Goal: Transaction & Acquisition: Purchase product/service

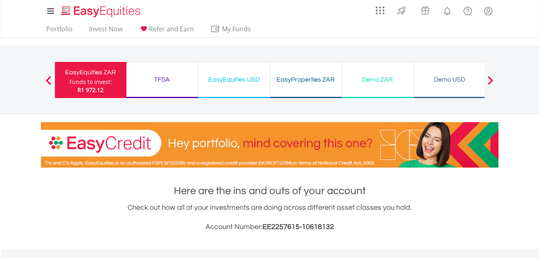
scroll to position [77, 152]
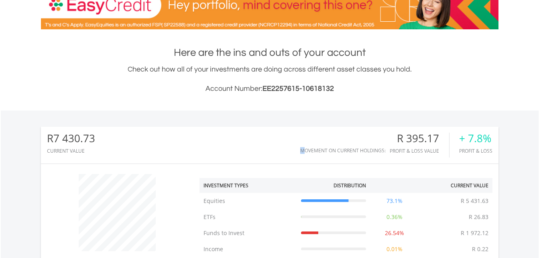
drag, startPoint x: 307, startPoint y: 158, endPoint x: 319, endPoint y: 125, distance: 35.3
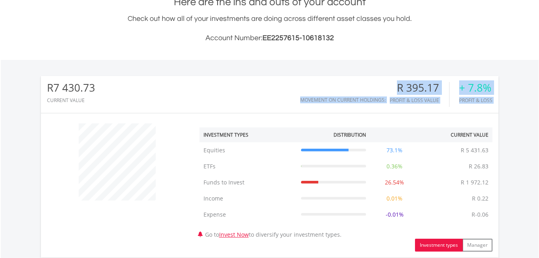
drag, startPoint x: 319, startPoint y: 125, endPoint x: 283, endPoint y: 53, distance: 79.8
click at [283, 53] on div "Here are the ins and outs of your account Check out how all of your investments…" at bounding box center [269, 201] width 457 height 412
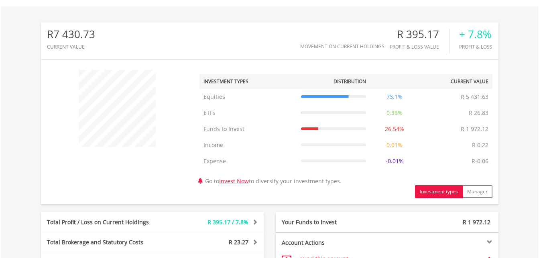
drag, startPoint x: 283, startPoint y: 53, endPoint x: 298, endPoint y: -30, distance: 84.5
click at [298, 0] on html "My Investments Invest Now New Listings Sell My Recurring Investments Pending Or…" at bounding box center [269, 125] width 539 height 734
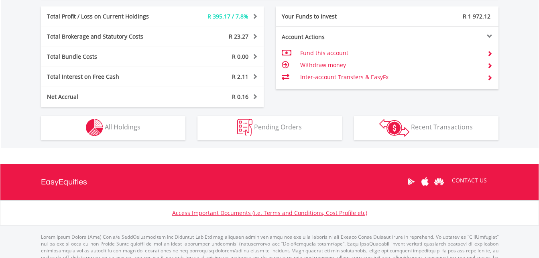
scroll to position [448, 0]
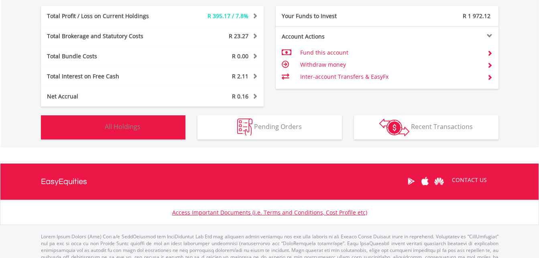
click at [138, 122] on button "Holdings All Holdings" at bounding box center [113, 127] width 144 height 24
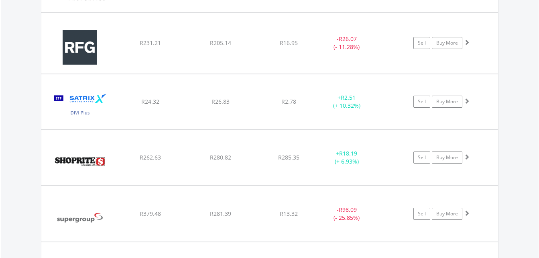
scroll to position [1088, 0]
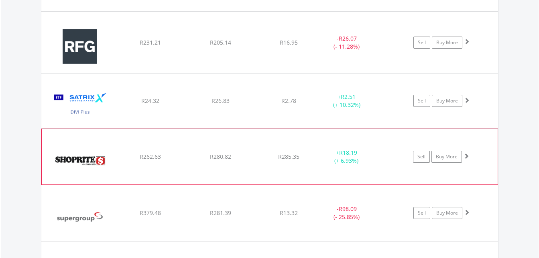
click at [194, 142] on div "﻿ Shoprite Holdings Limited R262.63 R280.82 R285.35 + R18.19 (+ 6.93%) Sell Buy…" at bounding box center [270, 156] width 456 height 55
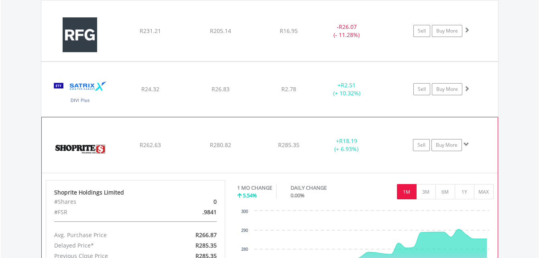
scroll to position [1100, 0]
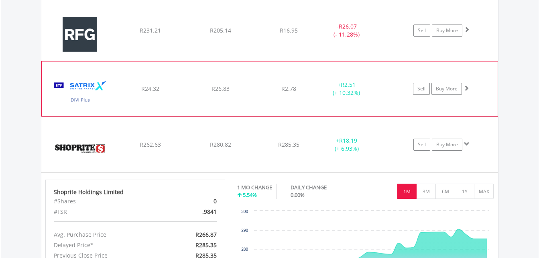
drag, startPoint x: 246, startPoint y: 183, endPoint x: 254, endPoint y: 73, distance: 110.2
click at [254, 73] on div "﻿ Satrix DIVI ETF R24.32 R26.83 R2.78 + R2.51 (+ 10.32%) Sell Buy More" at bounding box center [270, 88] width 456 height 55
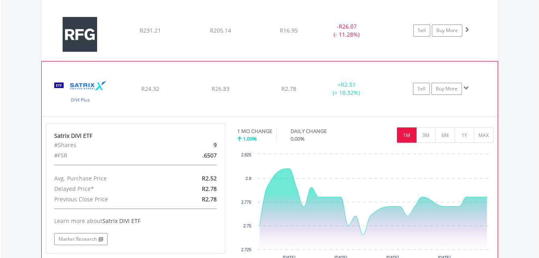
click at [254, 73] on div "﻿ Satrix DIVI ETF R24.32 R26.83 R2.78 + R2.51 (+ 10.32%) Sell Buy More" at bounding box center [270, 88] width 456 height 55
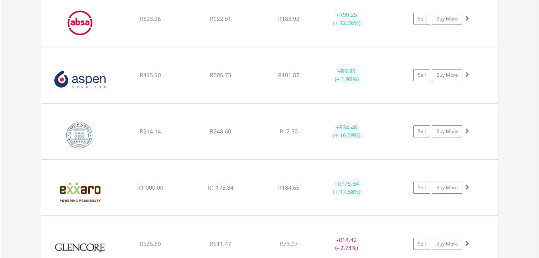
scroll to position [660, 0]
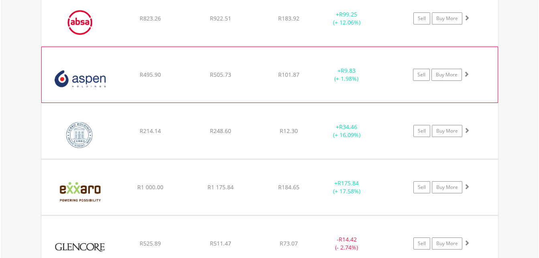
click at [266, 59] on div "﻿ Aspen Pharmacare Holdings Limited R495.90 R505.73 R101.87 + R9.83 (+ 1.98%) S…" at bounding box center [270, 74] width 456 height 55
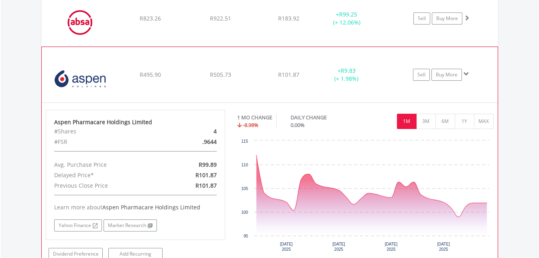
click at [250, 53] on div "﻿ Aspen Pharmacare Holdings Limited R495.90 R505.73 R101.87 + R9.83 (+ 1.98%) S…" at bounding box center [270, 74] width 456 height 55
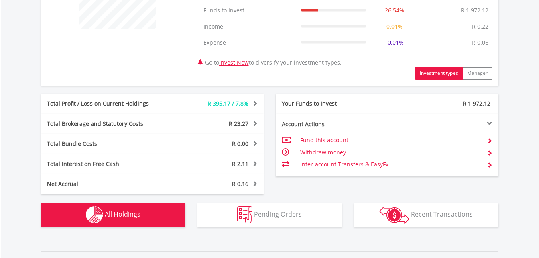
scroll to position [361, 0]
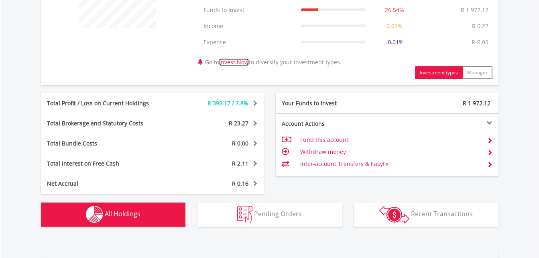
click at [244, 61] on link "Invest Now" at bounding box center [234, 62] width 30 height 8
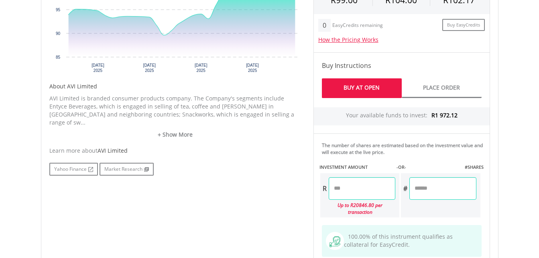
scroll to position [327, 0]
click at [434, 186] on input "number" at bounding box center [442, 188] width 67 height 22
type input "*"
type input "***"
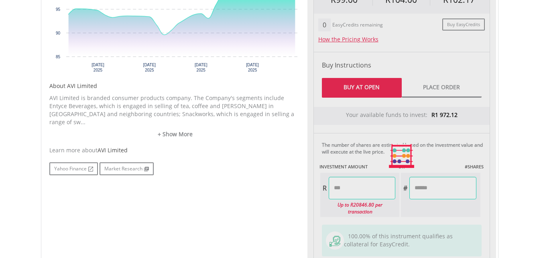
click at [420, 209] on div "Last Updated Price: 15-min. Delay* Price Update Cost: 0 Credits Market Closed S…" at bounding box center [401, 156] width 189 height 450
type input "******"
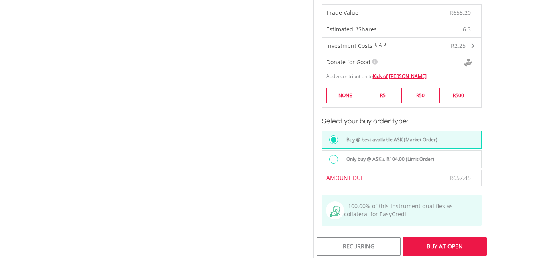
scroll to position [554, 0]
click at [444, 238] on div "Buy At Open" at bounding box center [444, 246] width 84 height 18
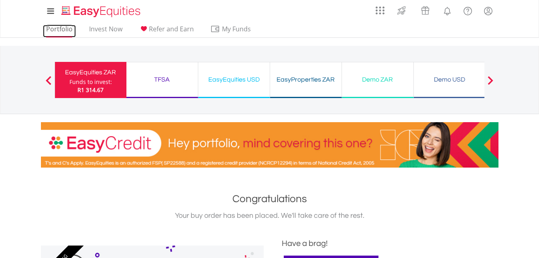
click at [59, 27] on link "Portfolio" at bounding box center [59, 31] width 33 height 12
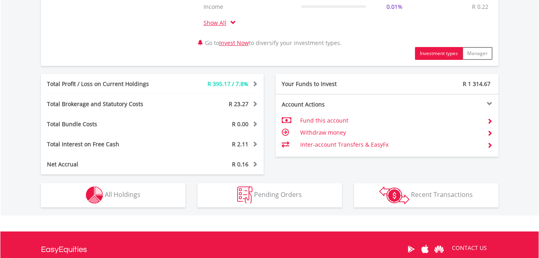
scroll to position [485, 0]
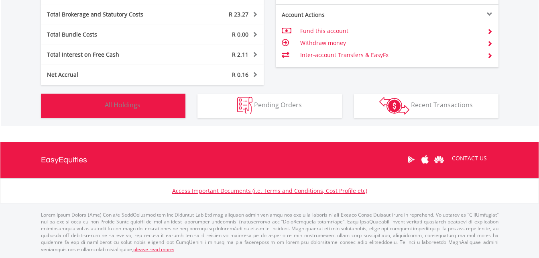
click at [120, 111] on button "Holdings All Holdings" at bounding box center [113, 105] width 144 height 24
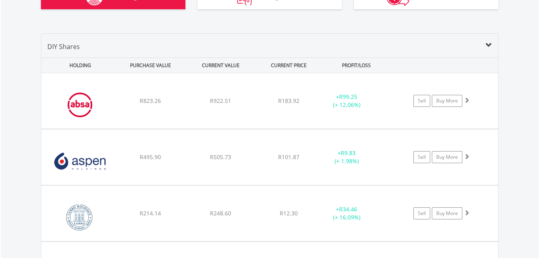
scroll to position [594, 0]
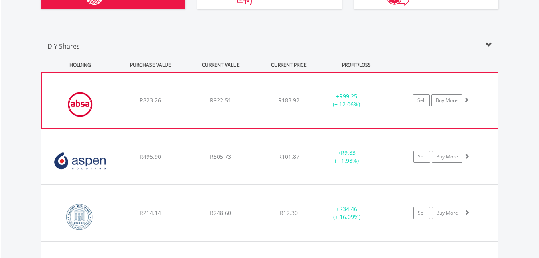
click at [188, 97] on div "R922.51" at bounding box center [221, 100] width 68 height 8
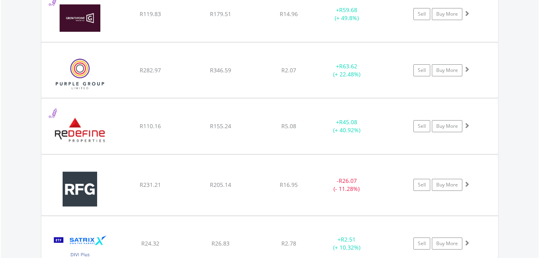
scroll to position [1125, 0]
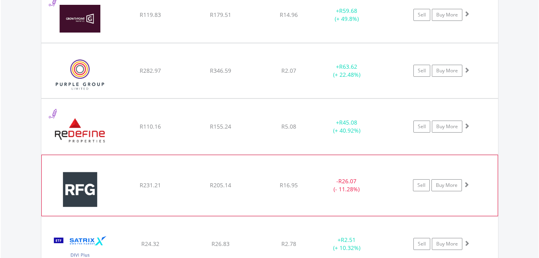
click at [148, 166] on div "﻿ RFG Holdings Limited R231.21 R205.14 R16.95 - R26.07 (- 11.28%) Sell Buy More" at bounding box center [270, 185] width 456 height 60
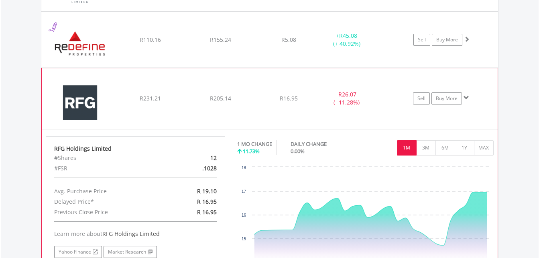
scroll to position [1212, 0]
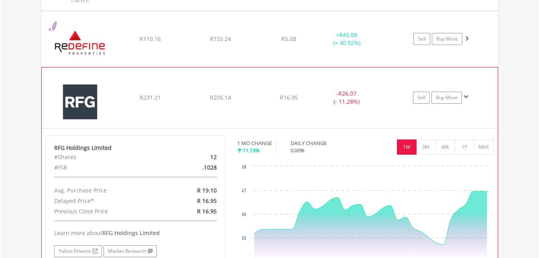
click at [194, 81] on div "﻿ RFG Holdings Limited R231.21 R205.14 R16.95 - R26.07 (- 11.28%) Sell Buy More" at bounding box center [270, 97] width 456 height 60
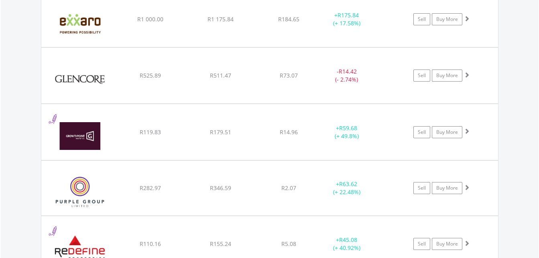
scroll to position [1007, 0]
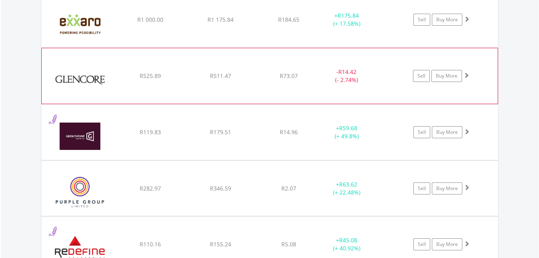
click at [208, 58] on div "﻿ Glencore PLC R525.89 R511.47 R73.07 - R14.42 (- 2.74%) Sell Buy More" at bounding box center [270, 75] width 456 height 55
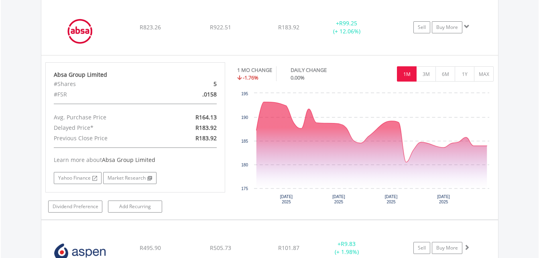
scroll to position [666, 0]
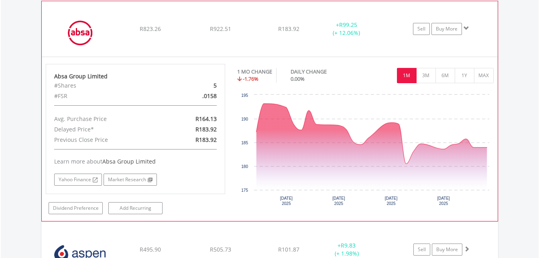
click at [224, 15] on div "﻿ Absa Group Limited R823.26 R922.51 R183.92 + R99.25 (+ 12.06%) Sell Buy More" at bounding box center [270, 28] width 456 height 55
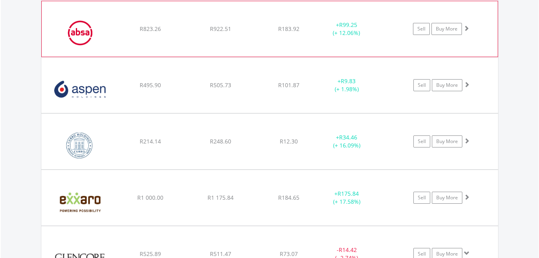
click at [224, 15] on div "﻿ Absa Group Limited R823.26 R922.51 R183.92 + R99.25 (+ 12.06%) Sell Buy More" at bounding box center [270, 28] width 456 height 55
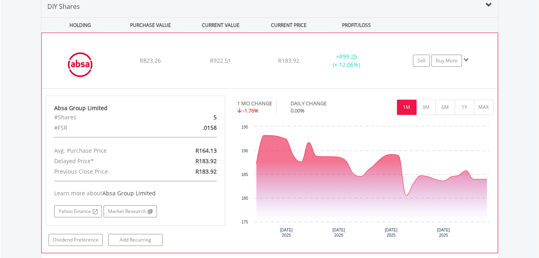
scroll to position [633, 0]
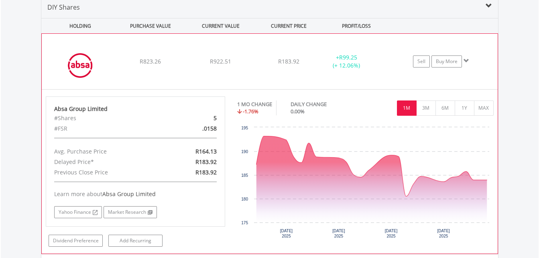
click at [217, 38] on div "﻿ Absa Group Limited R823.26 R922.51 R183.92 + R99.25 (+ 12.06%) Sell Buy More" at bounding box center [270, 61] width 456 height 55
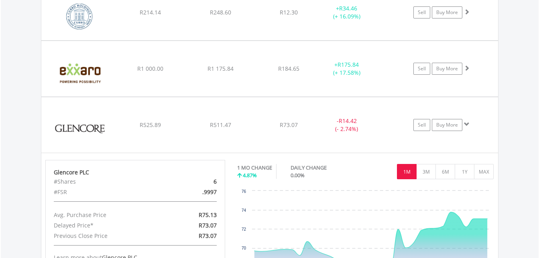
scroll to position [796, 0]
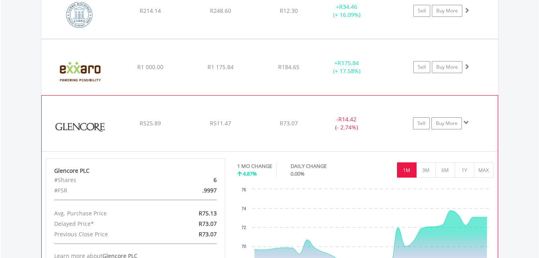
click at [188, 104] on div "﻿ Glencore PLC R525.89 R511.47 R73.07 - R14.42 (- 2.74%) Sell Buy More" at bounding box center [270, 122] width 456 height 55
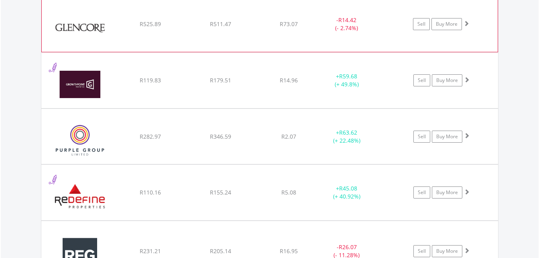
scroll to position [895, 0]
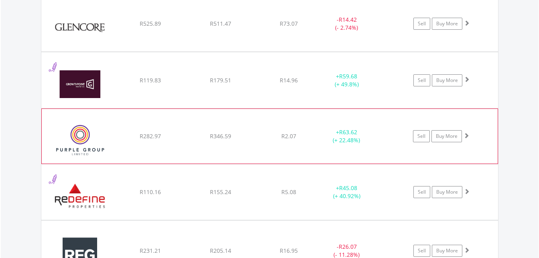
click at [212, 115] on div "﻿ Purple Group Limited R282.97 R346.59 R2.07 + R63.62 (+ 22.48%) Sell Buy More" at bounding box center [270, 136] width 456 height 55
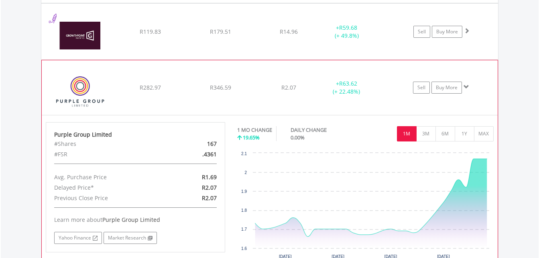
scroll to position [944, 0]
click at [249, 66] on div "﻿ Purple Group Limited R282.97 R346.59 R2.07 + R63.62 (+ 22.48%) Sell Buy More" at bounding box center [270, 88] width 456 height 55
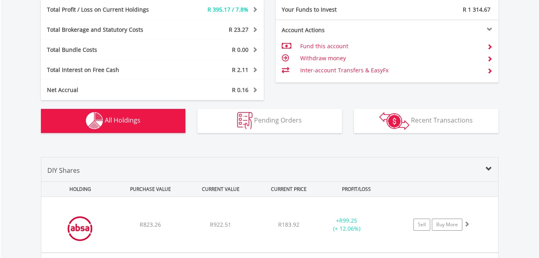
scroll to position [471, 0]
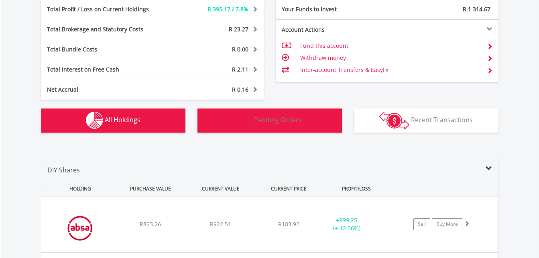
click at [283, 116] on span "Pending Orders" at bounding box center [278, 119] width 48 height 9
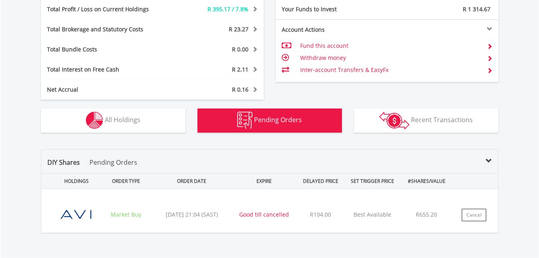
scroll to position [580, 0]
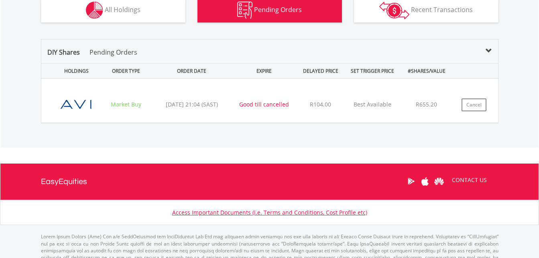
click at [276, 47] on div "DIY Shares Pending Orders HOLDINGS ORDER TYPE ORDER DATE EXPIRE DELAYED PRICE S…" at bounding box center [269, 81] width 457 height 85
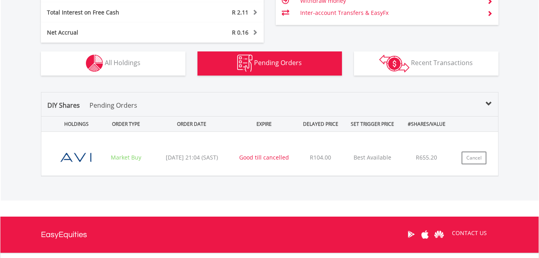
scroll to position [527, 0]
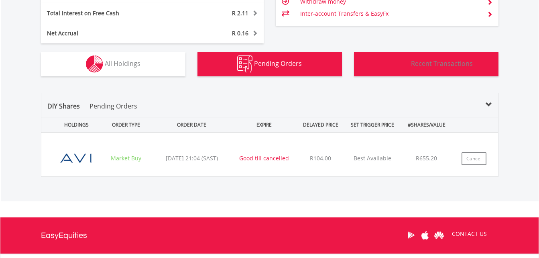
click at [418, 63] on span "Recent Transactions" at bounding box center [442, 63] width 62 height 9
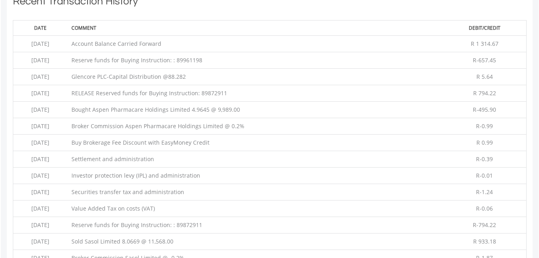
scroll to position [625, 0]
